Goal: Transaction & Acquisition: Purchase product/service

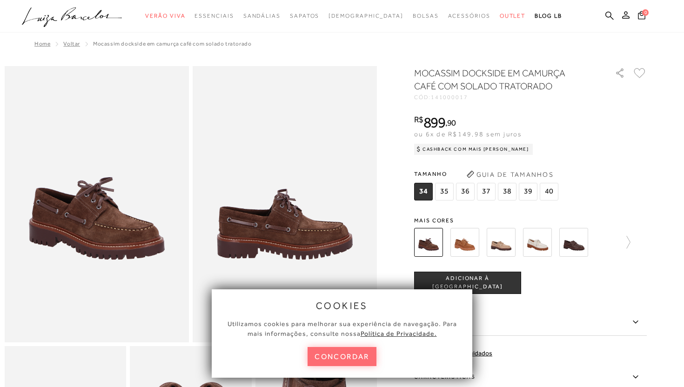
click at [354, 358] on button "concordar" at bounding box center [341, 356] width 69 height 19
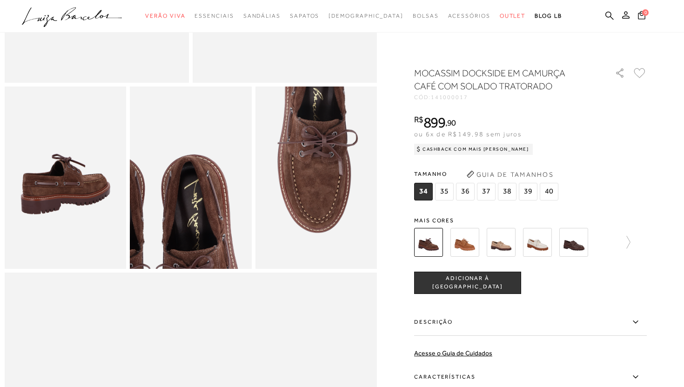
scroll to position [260, 0]
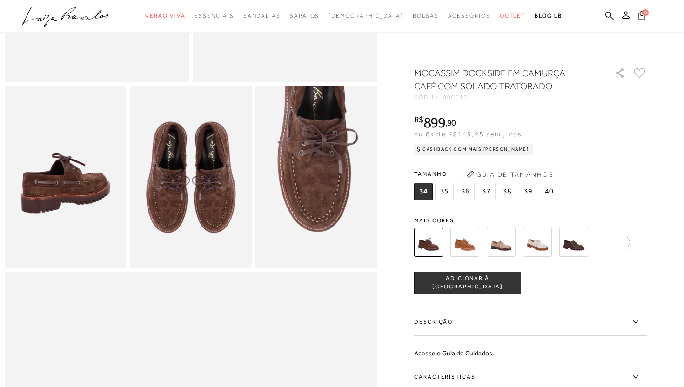
click at [106, 223] on img at bounding box center [65, 177] width 121 height 182
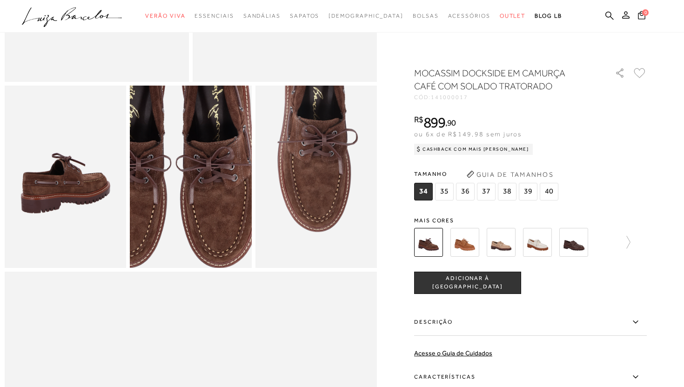
click at [208, 198] on img at bounding box center [173, 155] width 243 height 365
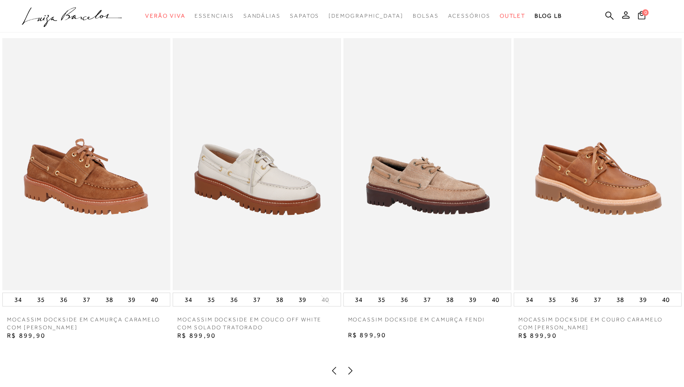
scroll to position [1211, 0]
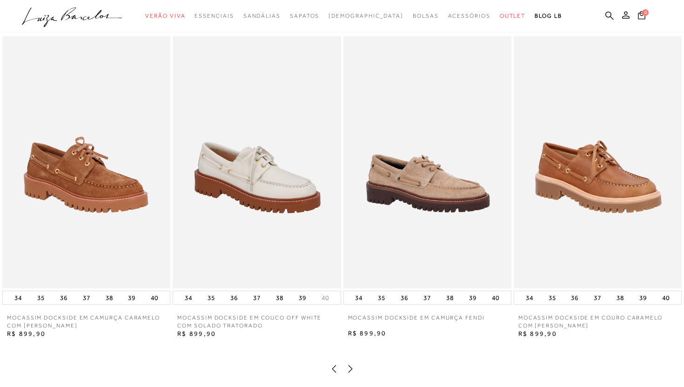
click at [349, 368] on icon at bounding box center [350, 368] width 9 height 9
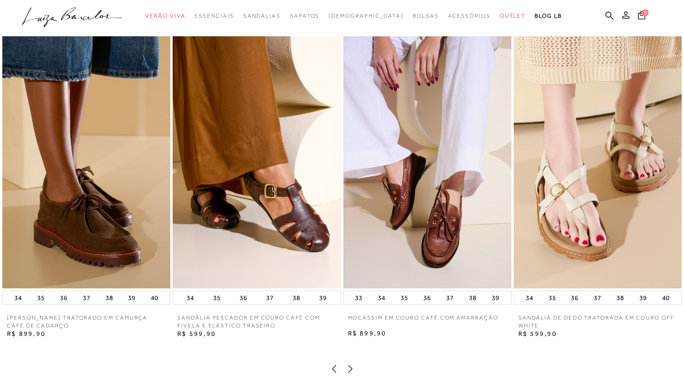
click at [349, 368] on icon at bounding box center [350, 368] width 9 height 9
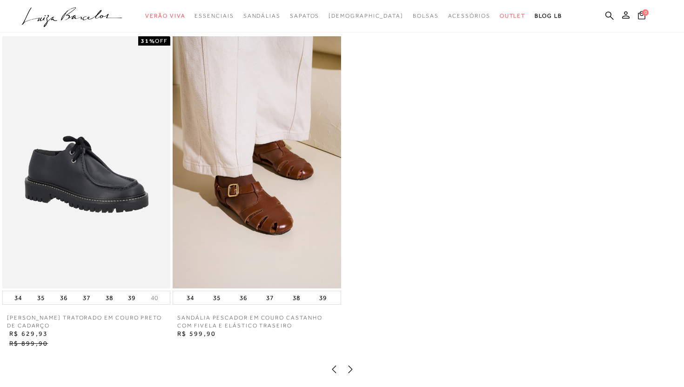
click at [349, 368] on icon at bounding box center [350, 369] width 9 height 9
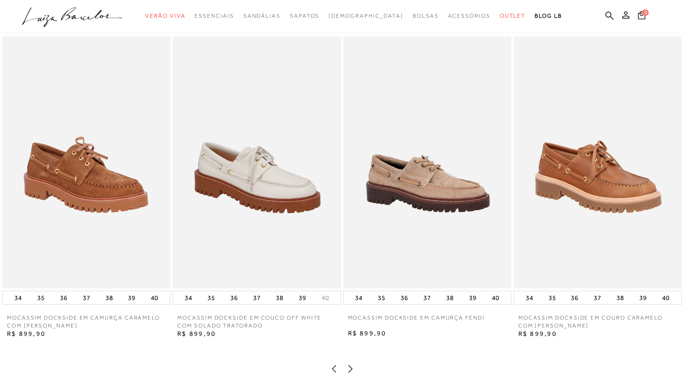
click at [610, 162] on img at bounding box center [597, 162] width 168 height 252
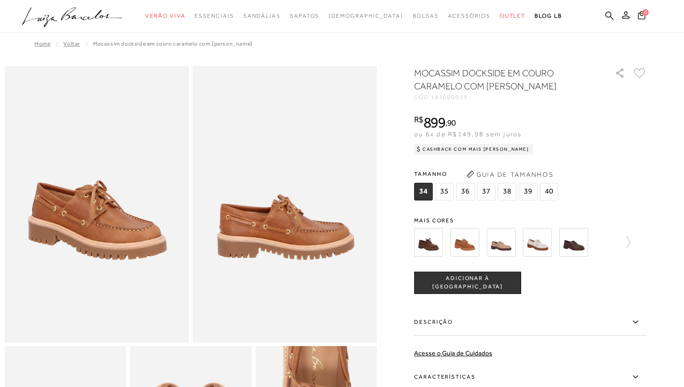
click at [425, 239] on img at bounding box center [428, 242] width 29 height 29
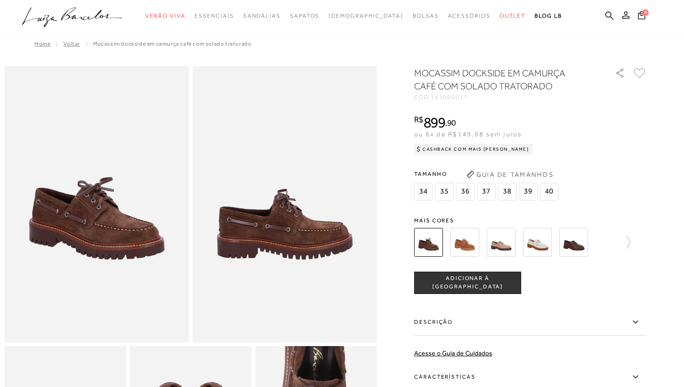
click at [465, 208] on div "MOCASSIM DOCKSIDE EM CAMURÇA CAFÉ COM SOLADO TRATORADO CÓD: 141000017 × É neces…" at bounding box center [530, 274] width 233 height 414
click at [464, 235] on img at bounding box center [464, 242] width 29 height 29
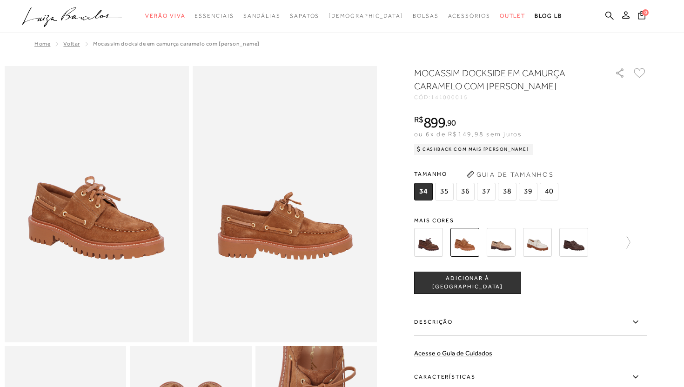
click at [500, 250] on img at bounding box center [501, 242] width 29 height 29
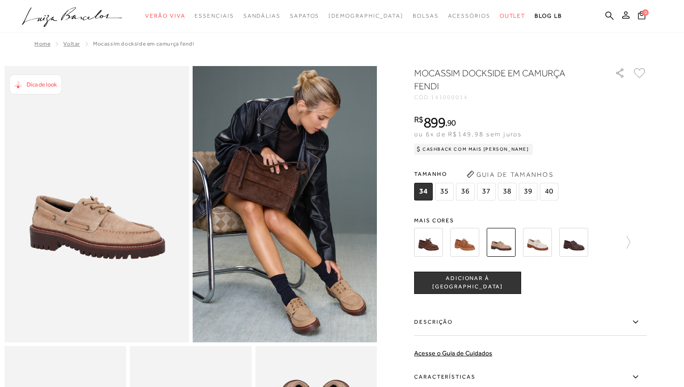
click at [535, 247] on img at bounding box center [537, 242] width 29 height 29
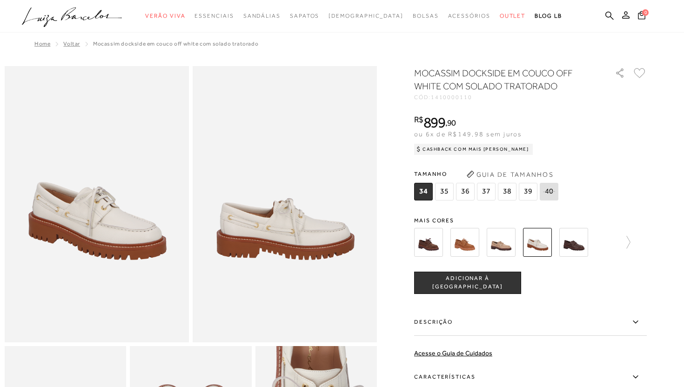
click at [630, 241] on div at bounding box center [530, 242] width 233 height 34
click at [626, 241] on icon at bounding box center [623, 242] width 13 height 13
click at [443, 241] on img at bounding box center [444, 242] width 29 height 29
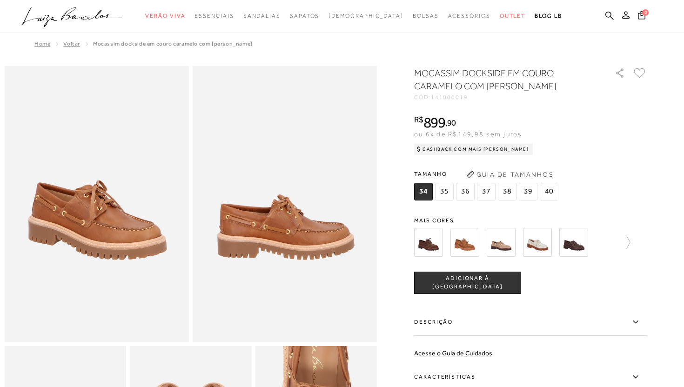
click at [427, 242] on img at bounding box center [428, 242] width 29 height 29
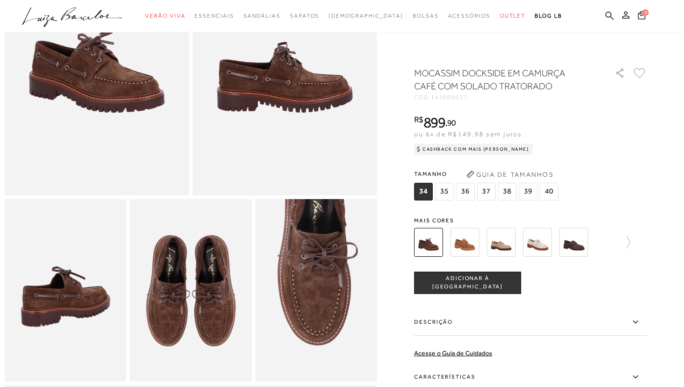
scroll to position [148, 0]
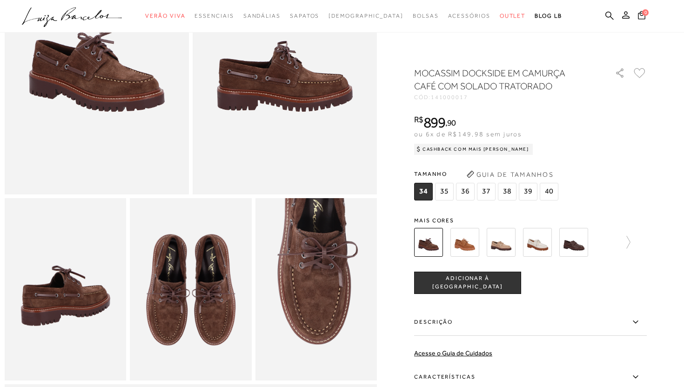
click at [485, 193] on span "37" at bounding box center [486, 192] width 19 height 18
click at [469, 282] on span "ADICIONAR À [GEOGRAPHIC_DATA]" at bounding box center [467, 282] width 106 height 16
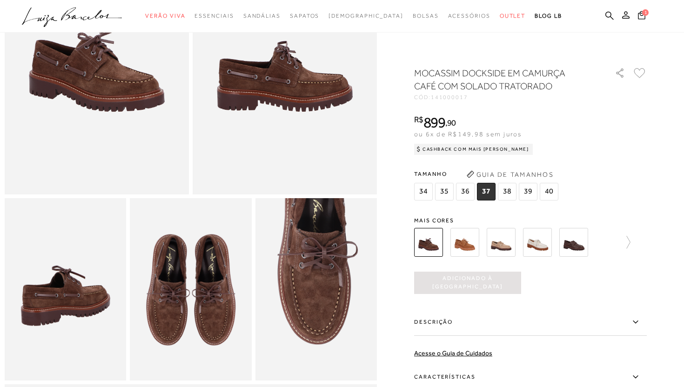
scroll to position [0, 0]
